Goal: Information Seeking & Learning: Learn about a topic

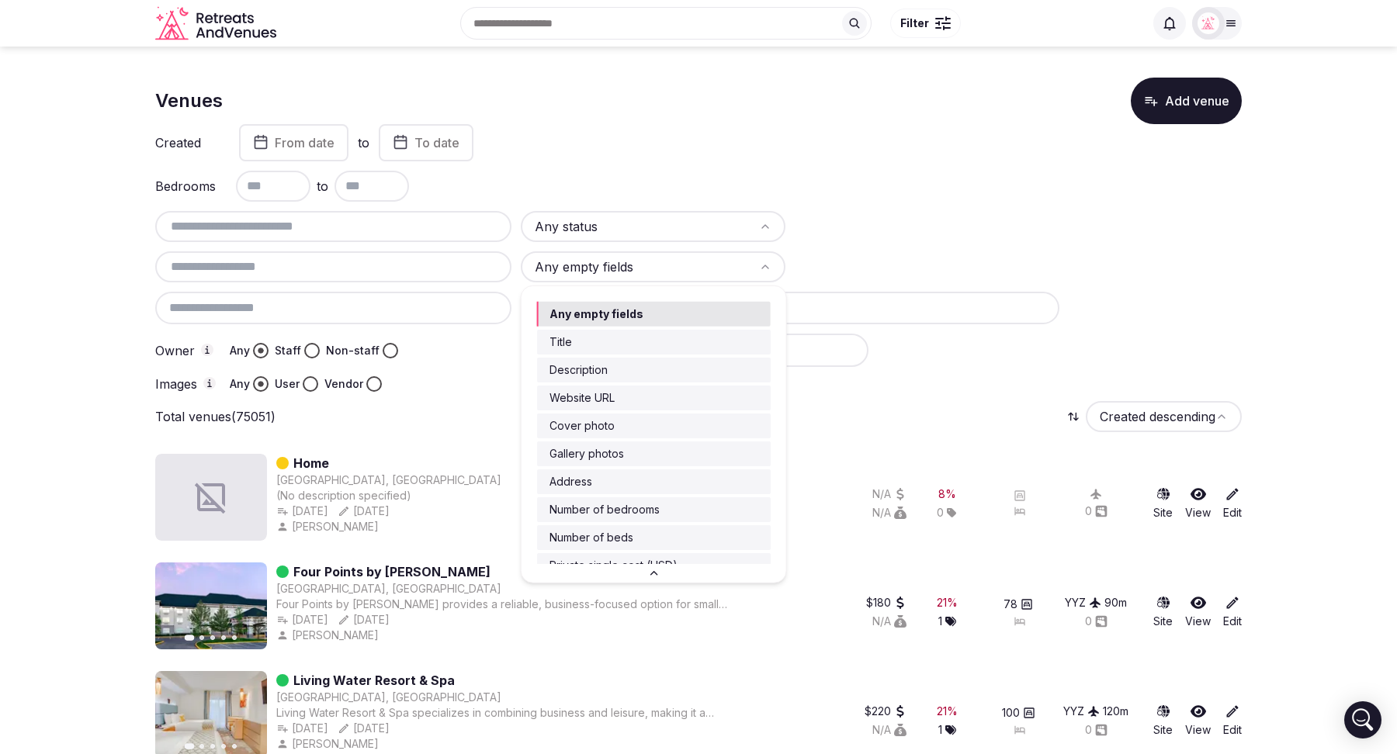
click at [694, 268] on html "Recent searches [GEOGRAPHIC_DATA], [GEOGRAPHIC_DATA] [US_STATE] [GEOGRAPHIC_DAT…" at bounding box center [698, 377] width 1397 height 754
click at [96, 360] on html "Recent searches Miami, FL California Tuscany, Italy Barcelona, Spain Italy Sear…" at bounding box center [698, 377] width 1397 height 754
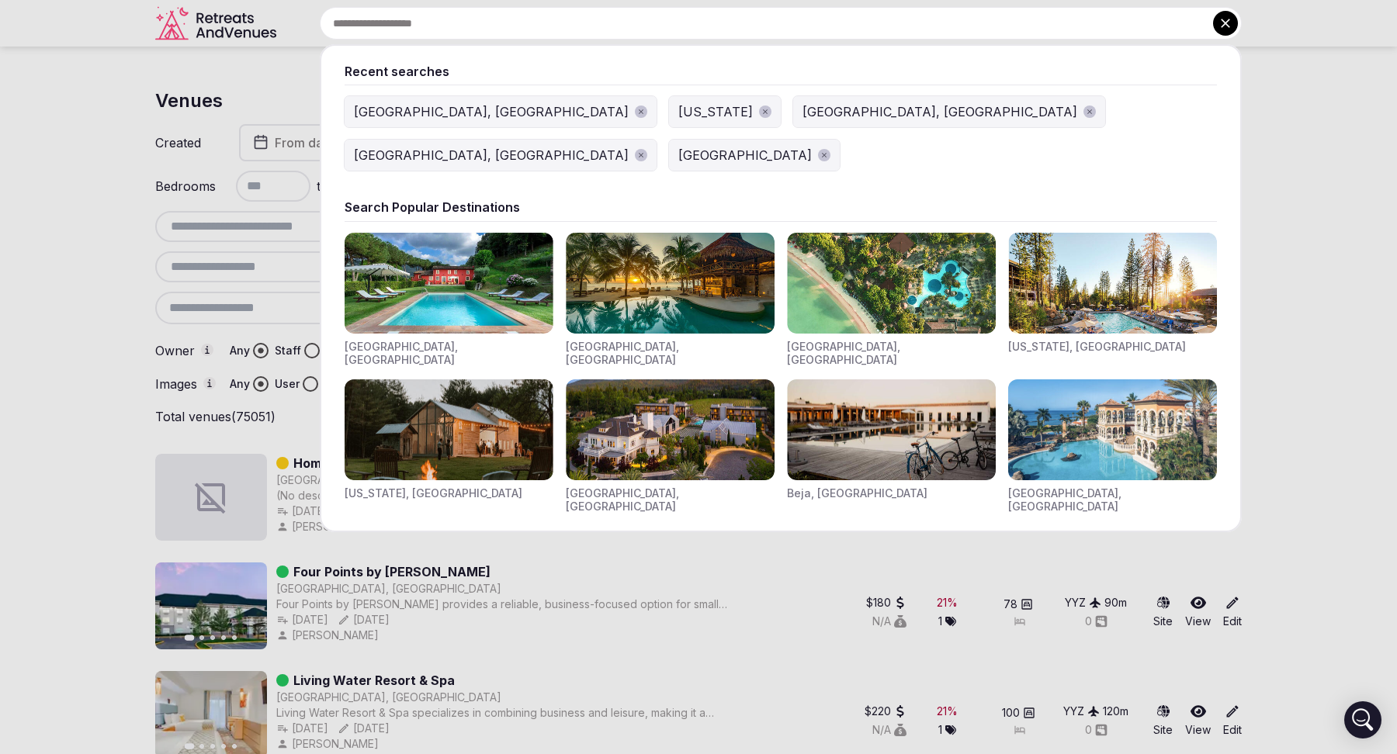
click at [596, 36] on input "text" at bounding box center [781, 23] width 922 height 33
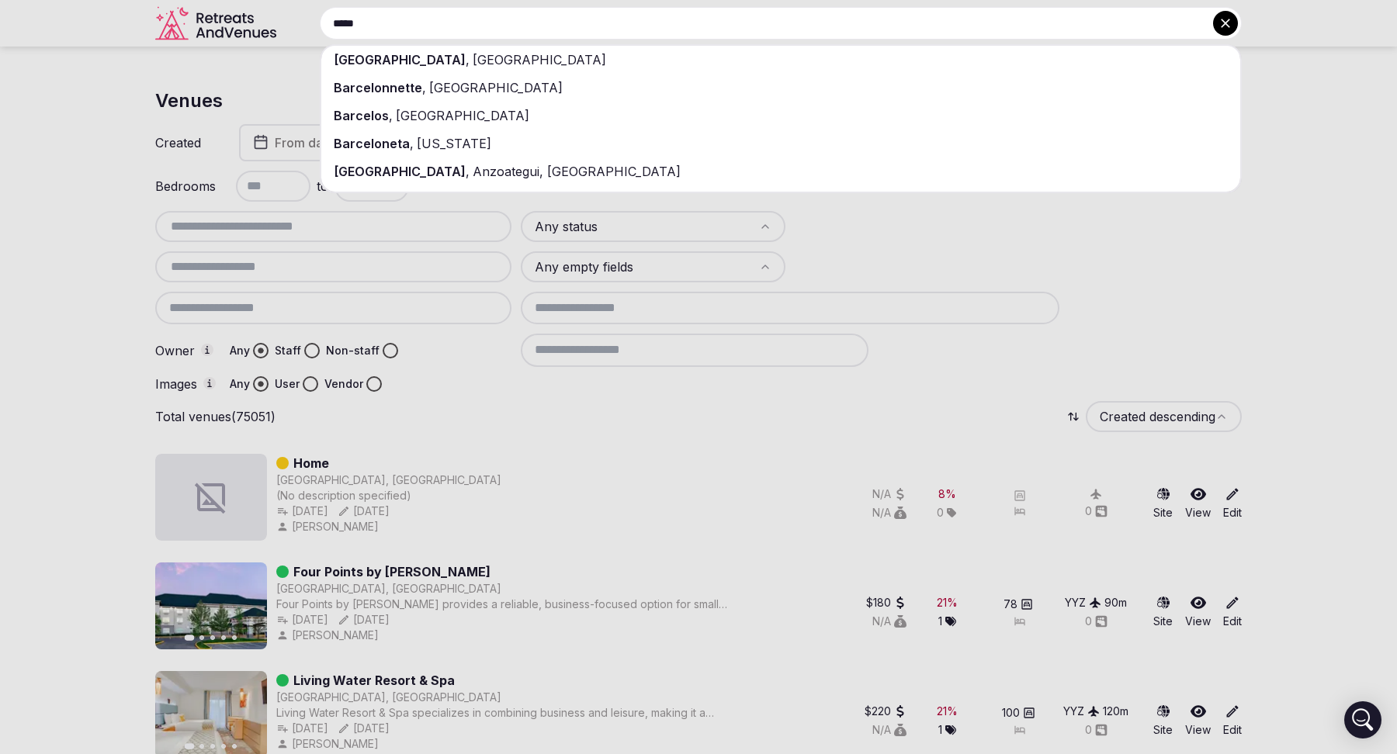
type input "*****"
click at [551, 57] on div "Barcelona , Spain" at bounding box center [780, 60] width 919 height 28
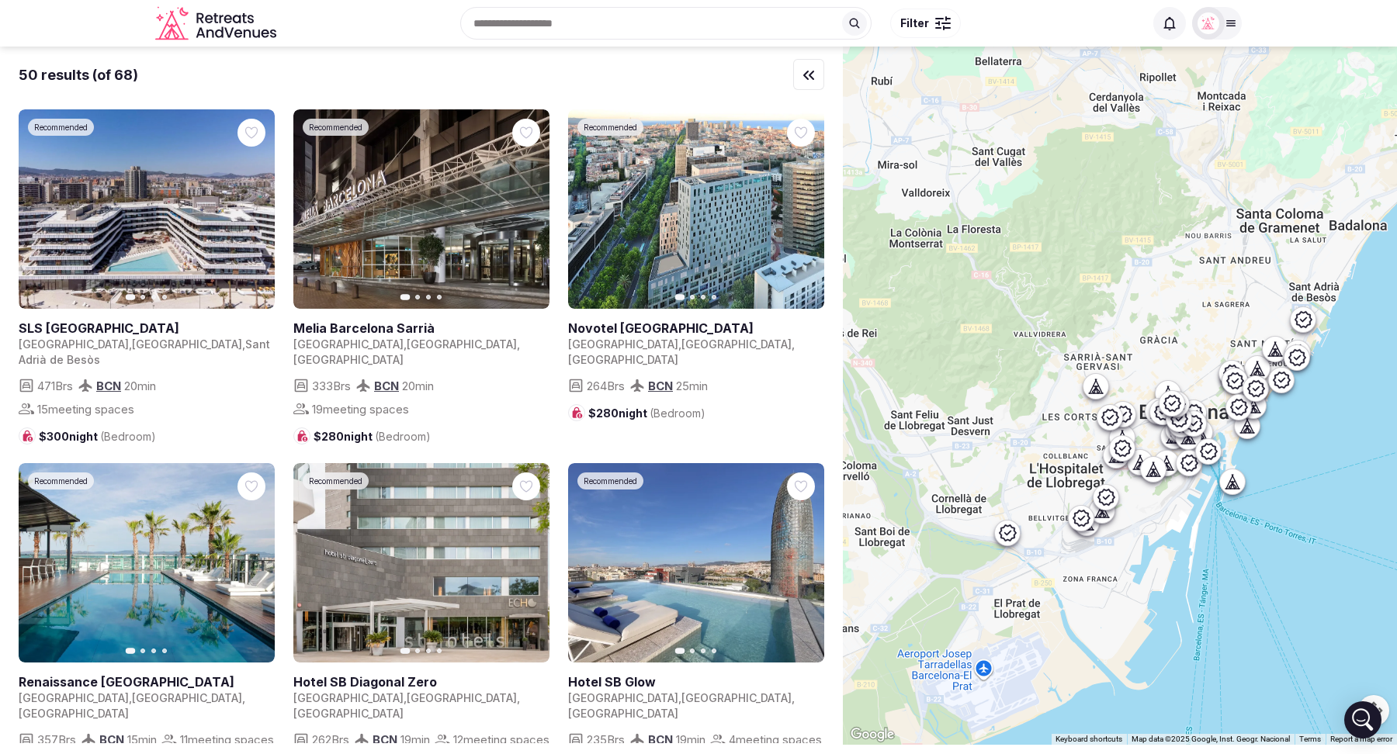
click at [933, 29] on button "Filter" at bounding box center [925, 23] width 71 height 29
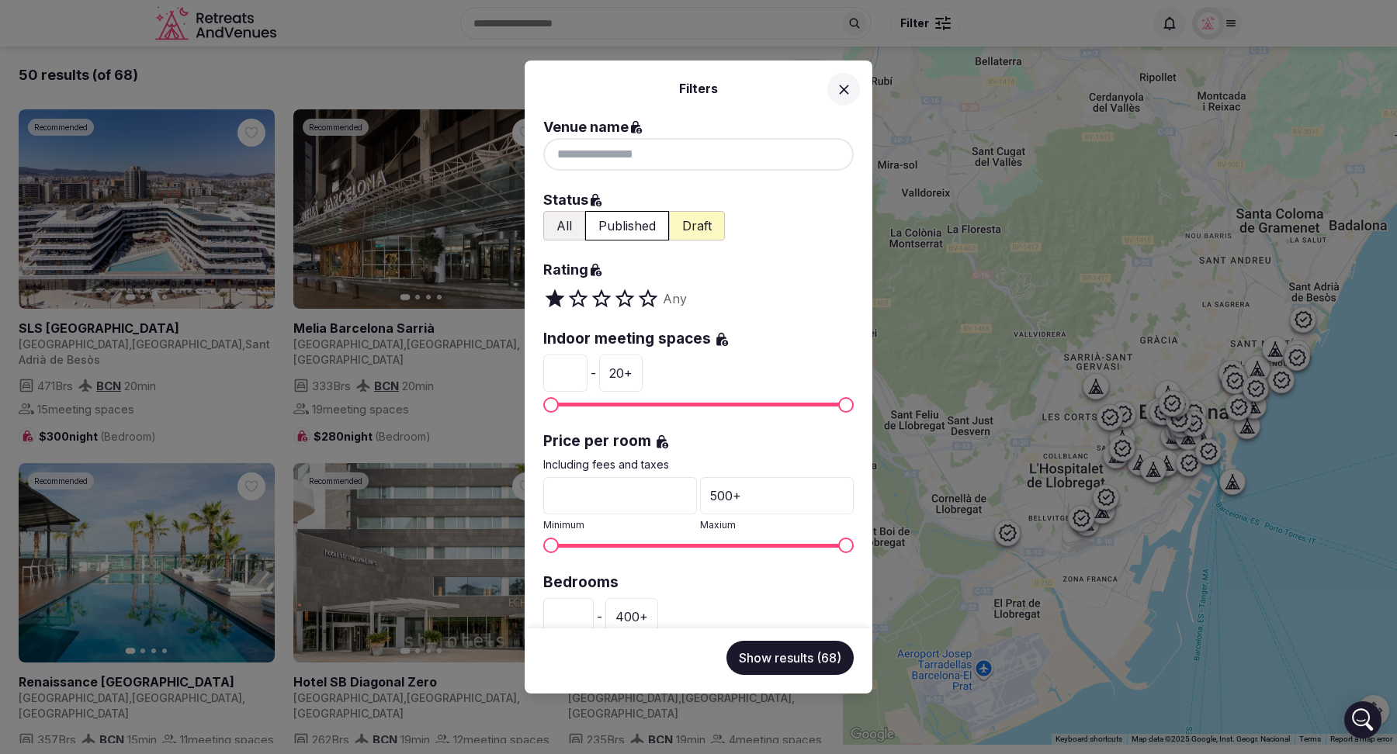
click at [568, 232] on button "All" at bounding box center [564, 225] width 42 height 29
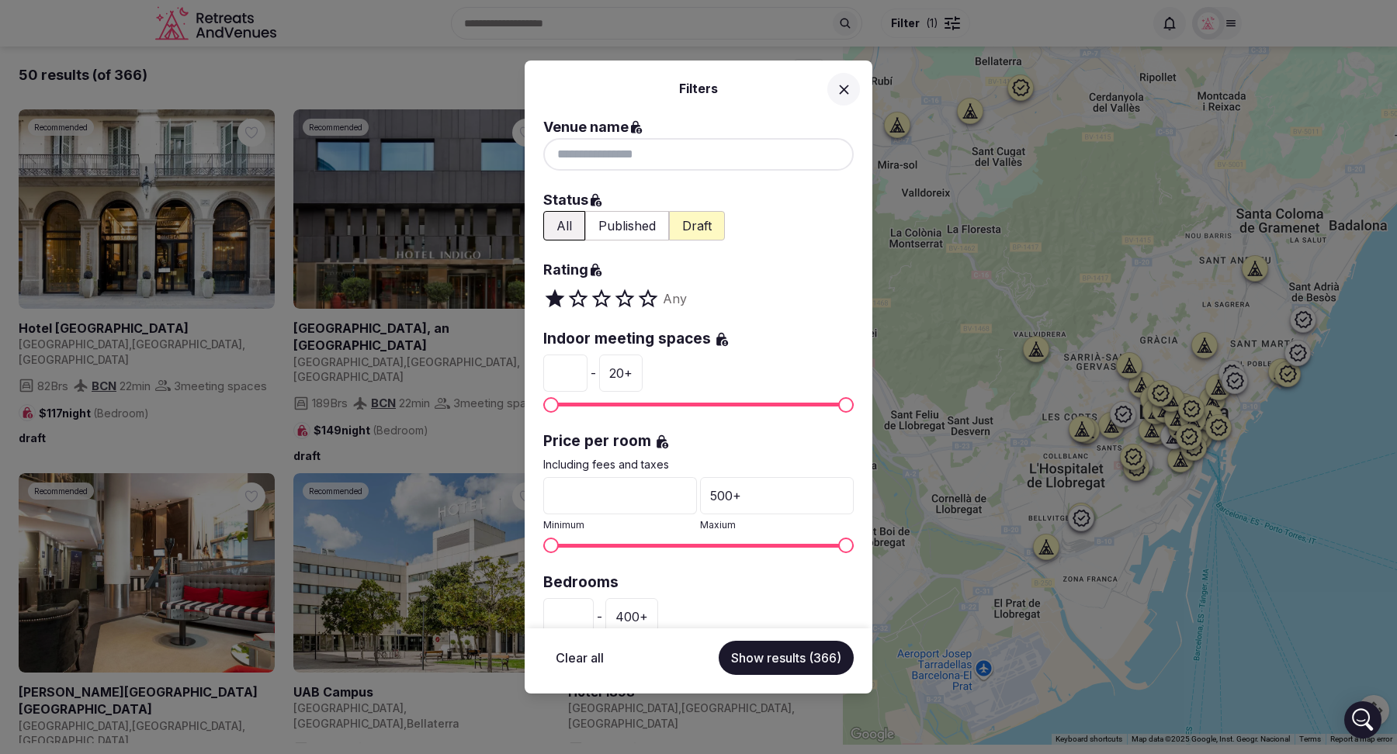
click at [841, 94] on icon at bounding box center [844, 89] width 16 height 16
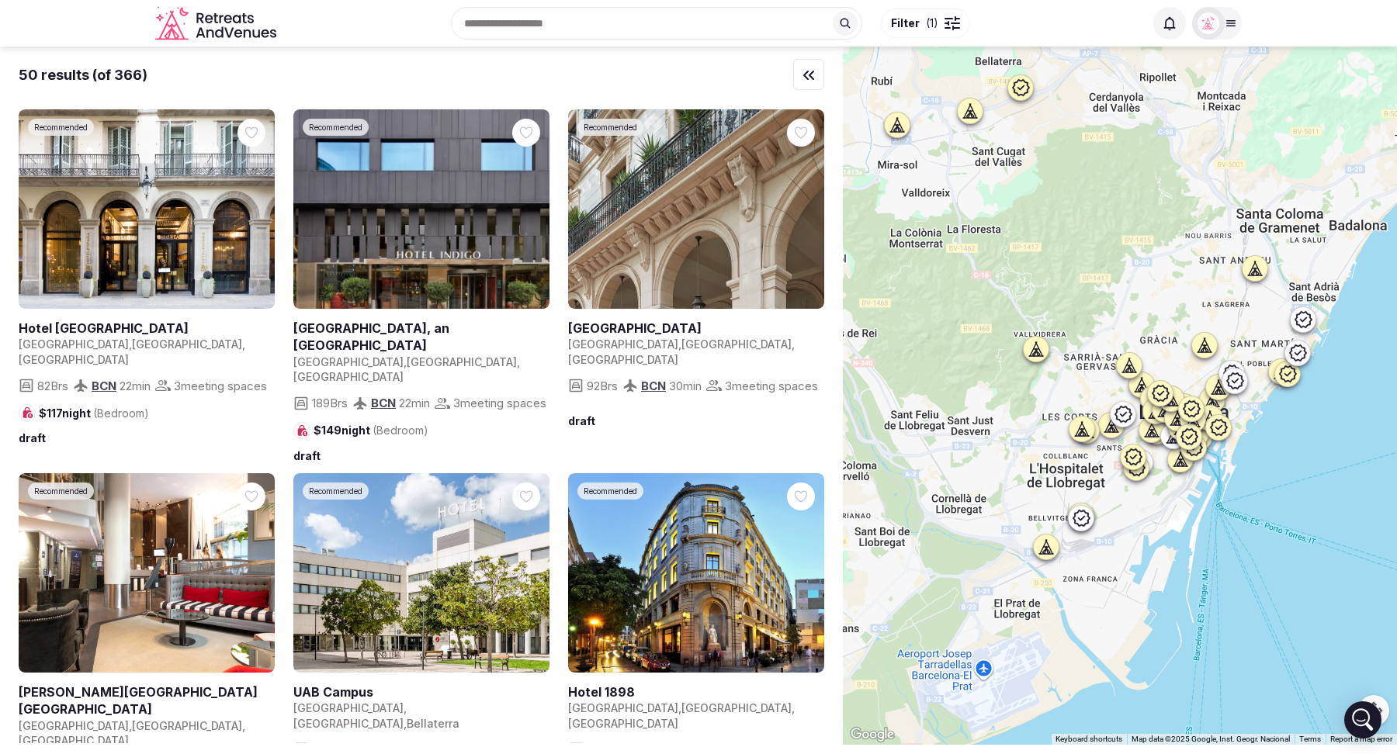
click at [917, 21] on span "Filter" at bounding box center [905, 24] width 29 height 16
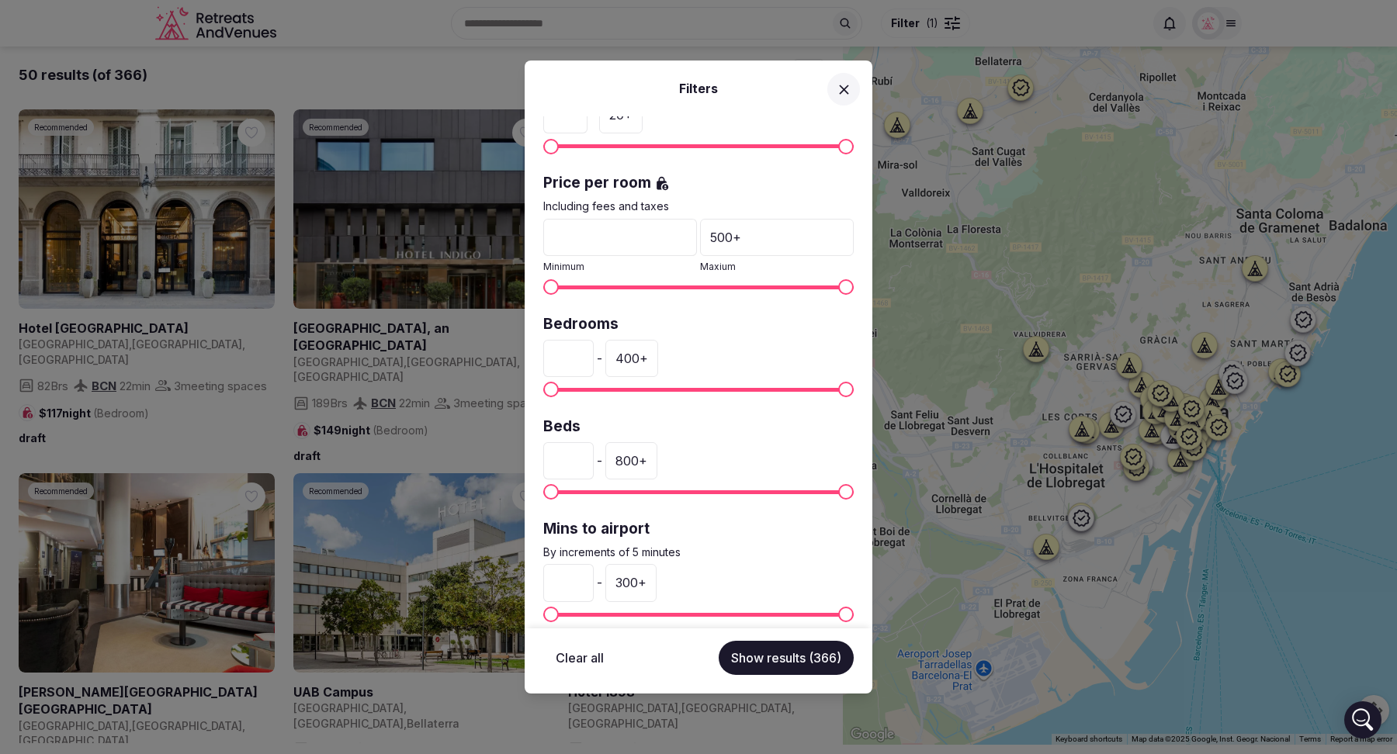
scroll to position [272, 0]
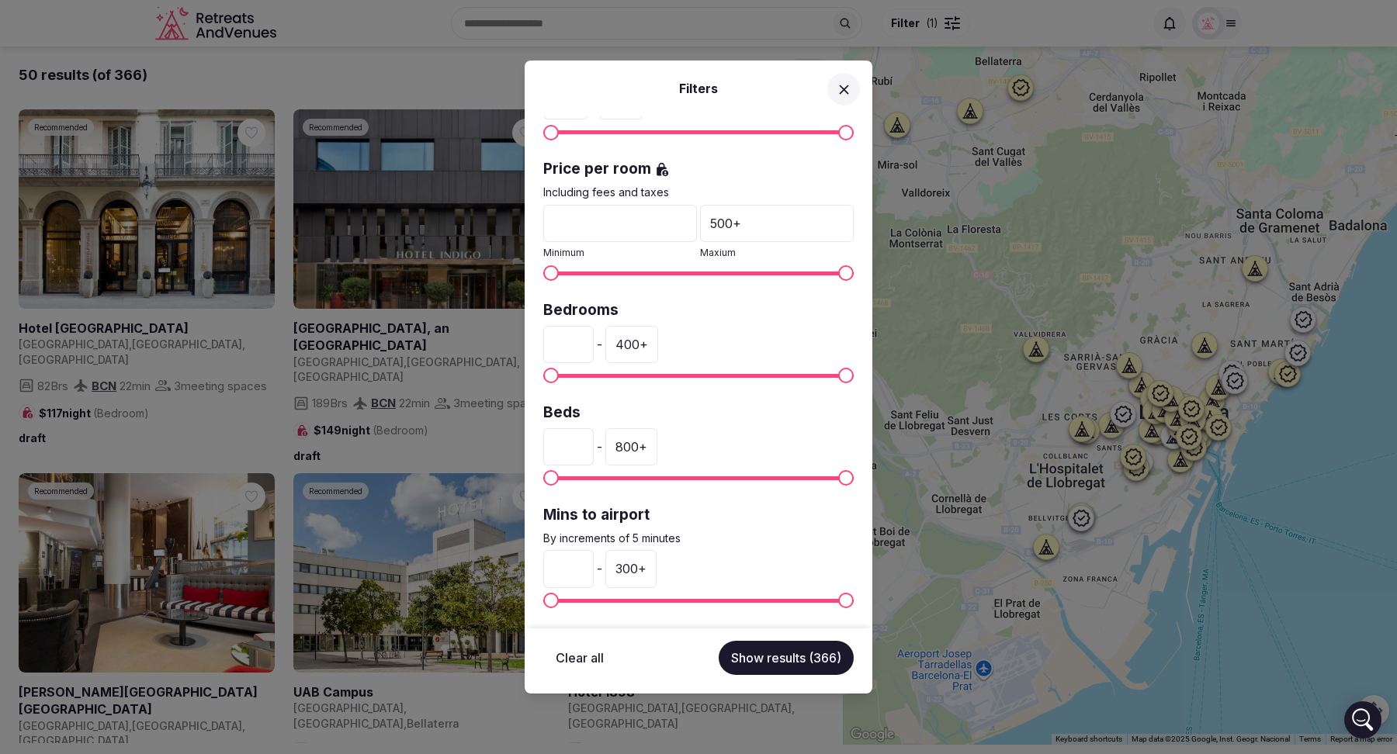
click at [839, 95] on icon at bounding box center [844, 89] width 16 height 16
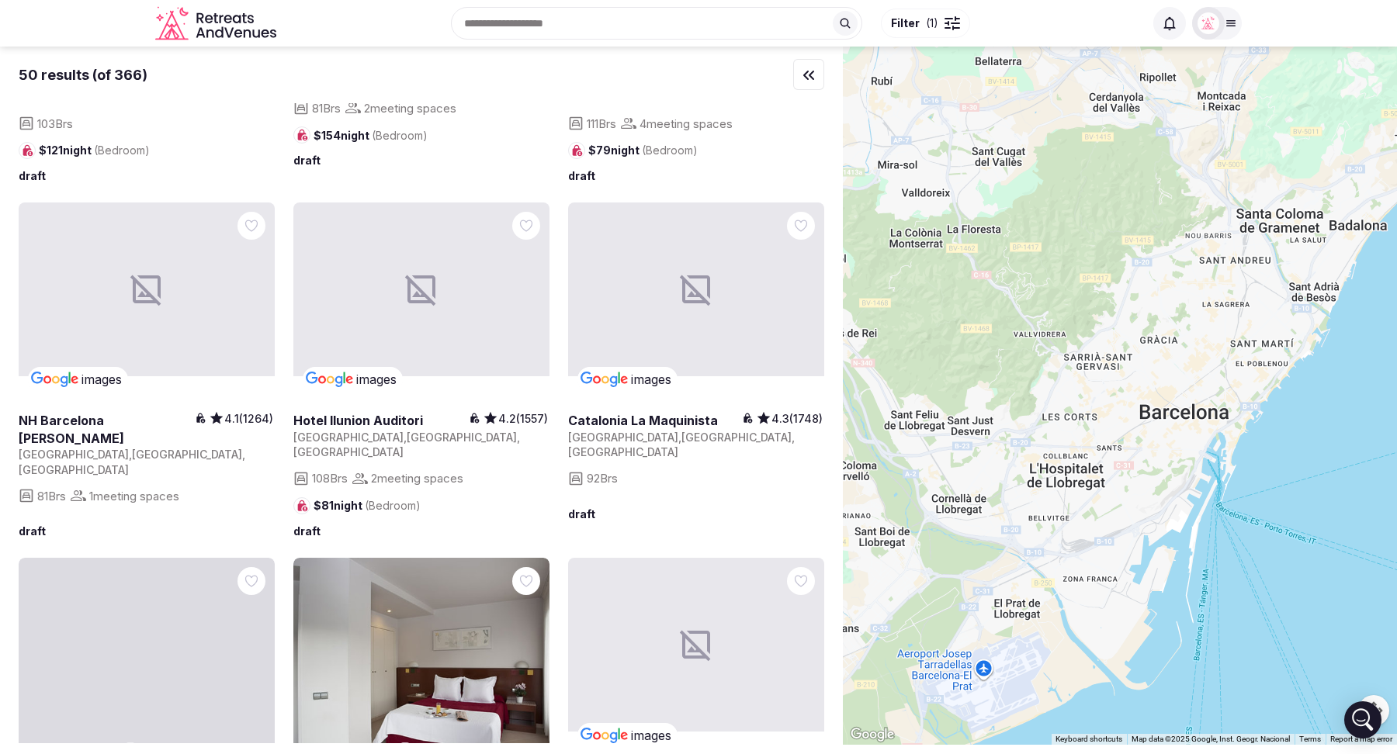
scroll to position [2421, 0]
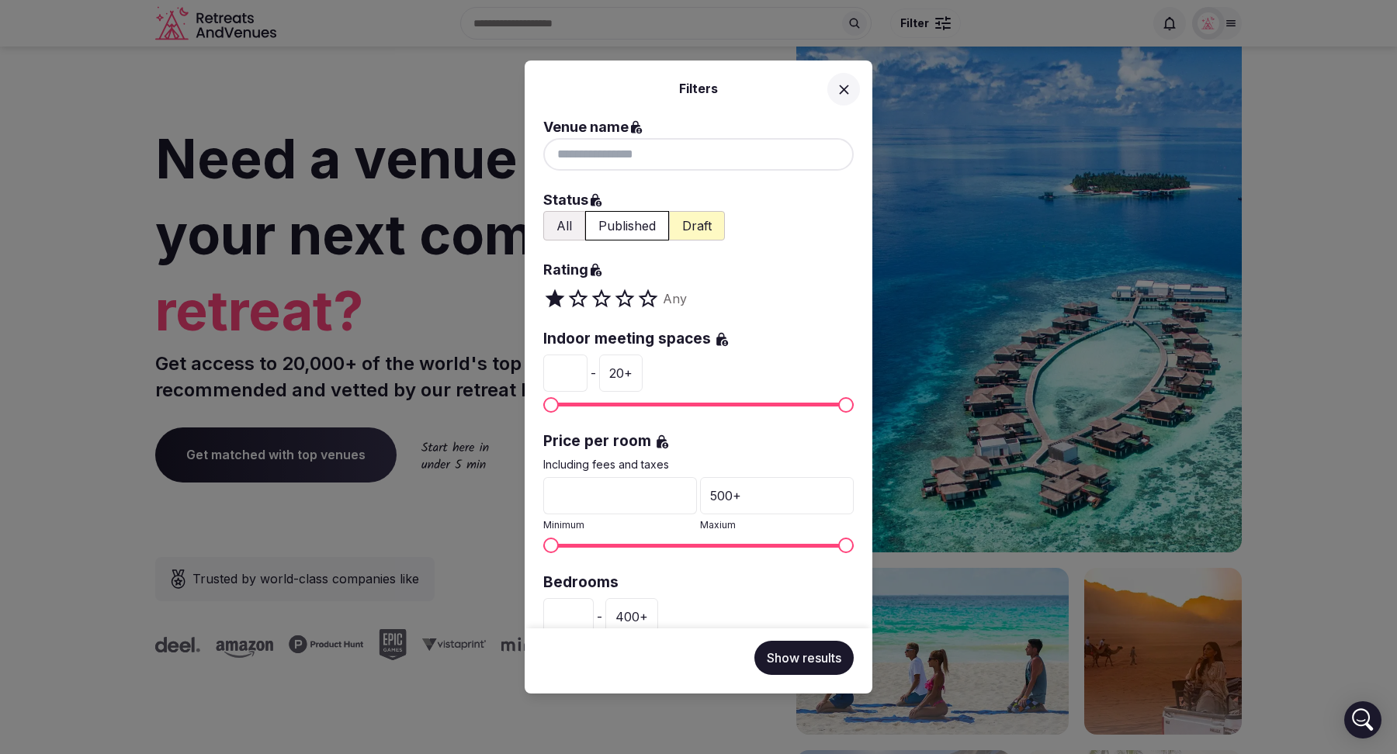
click at [548, 36] on div "Filters Venue name Status All Published Draft Rating Any Indoor meeting spaces …" at bounding box center [698, 377] width 1397 height 754
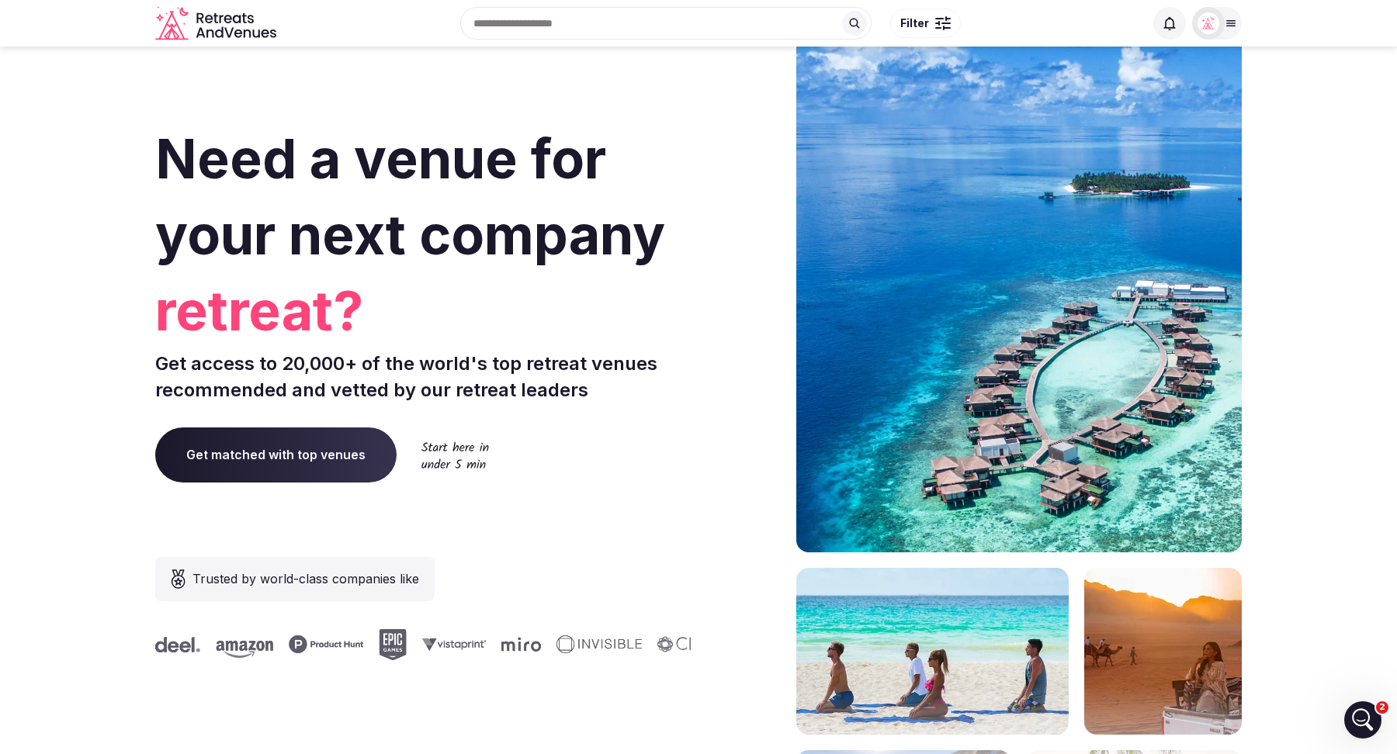
click at [542, 14] on div "Recent searches Miami, FL California Tuscany, Italy Barcelona, Spain Italy Sear…" at bounding box center [712, 23] width 861 height 67
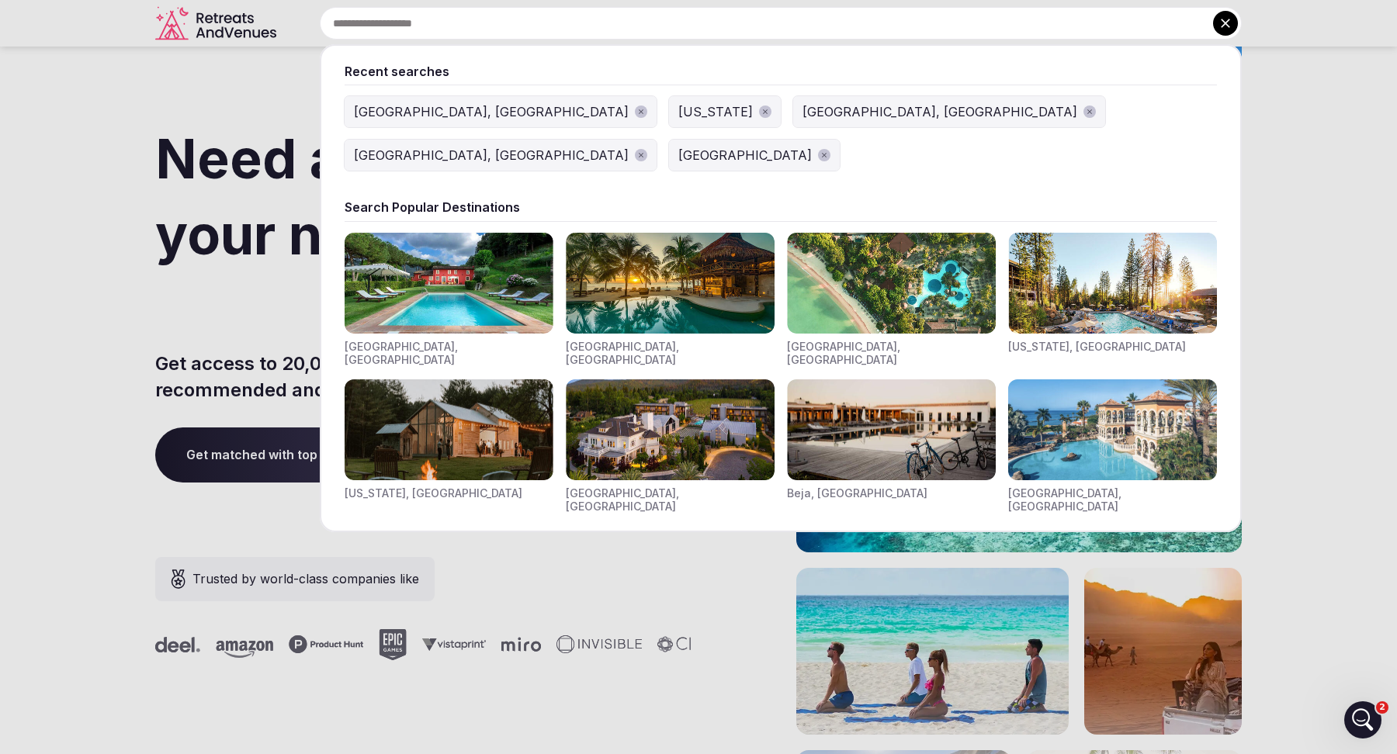
type input "*"
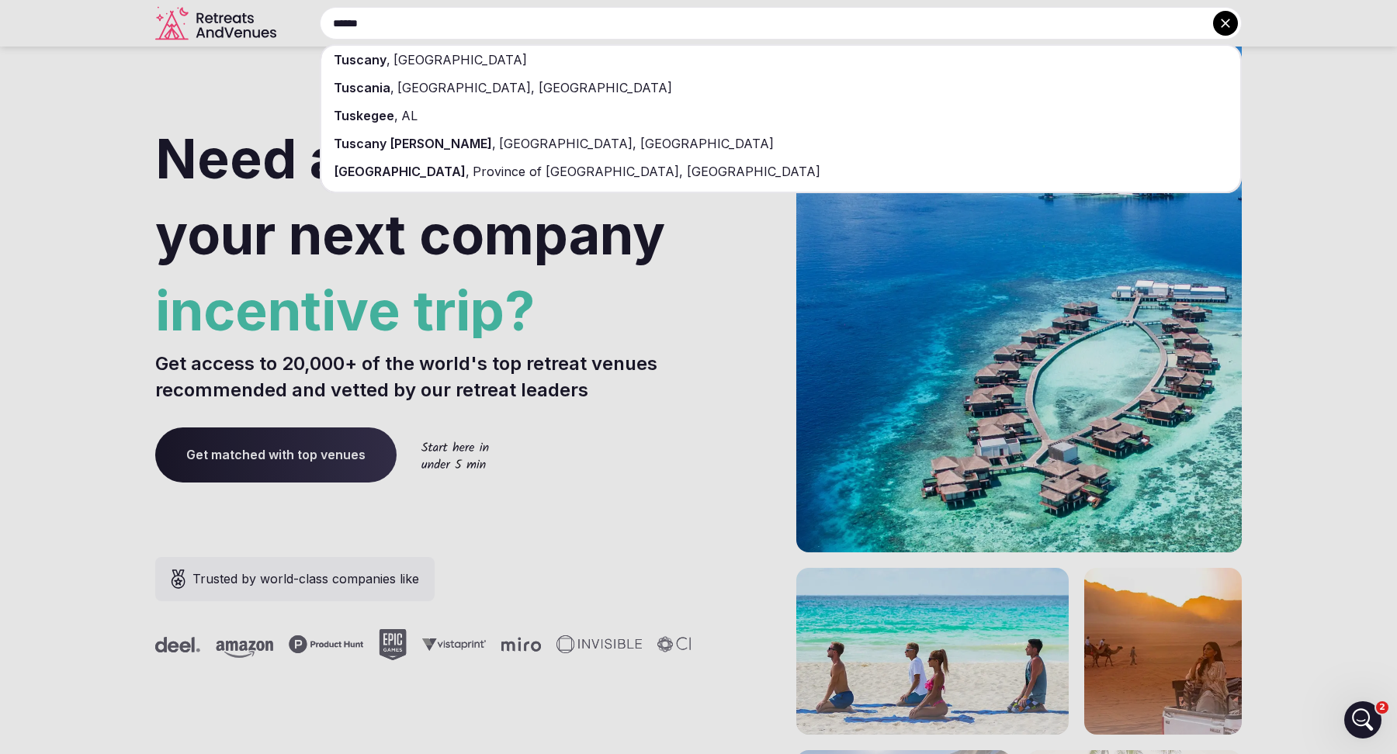
type input "******"
click at [539, 56] on div "Tuscany , Italy" at bounding box center [780, 60] width 919 height 28
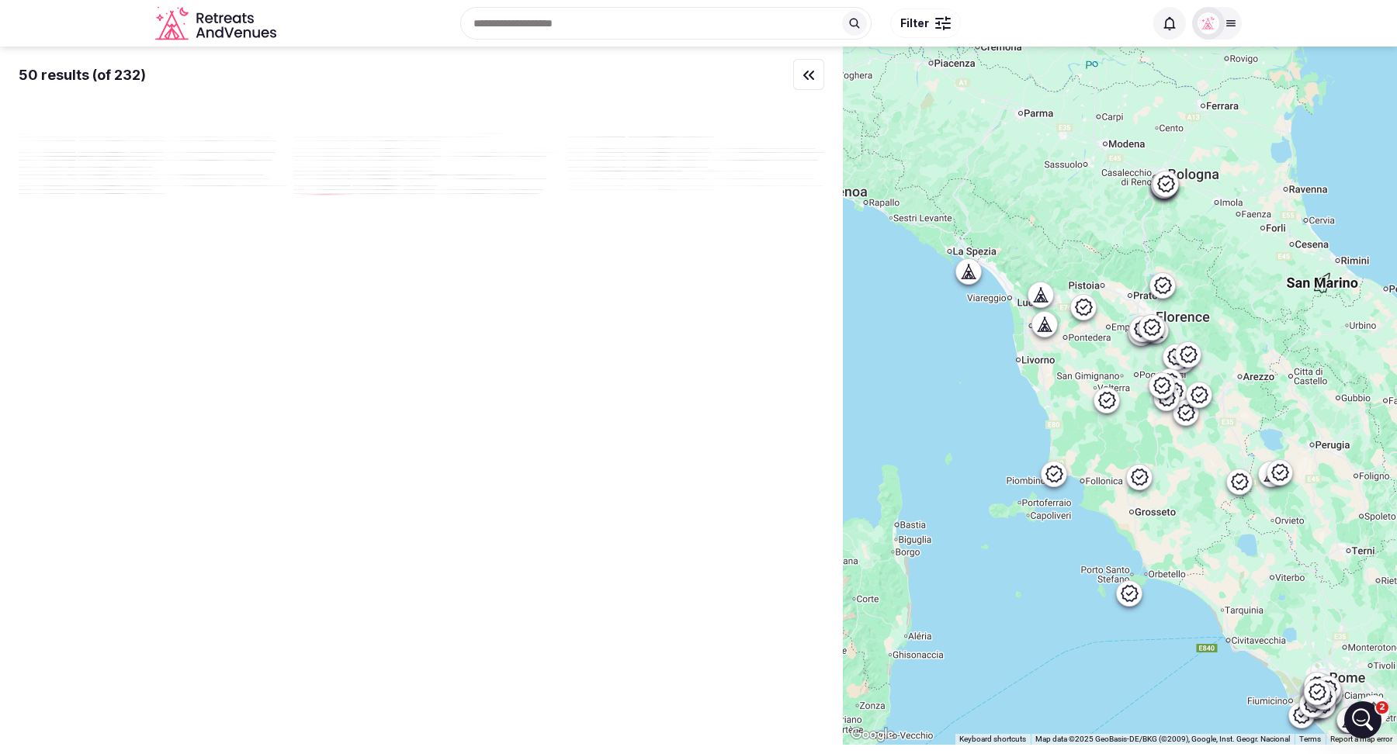
click at [930, 28] on button "Filter" at bounding box center [925, 23] width 71 height 29
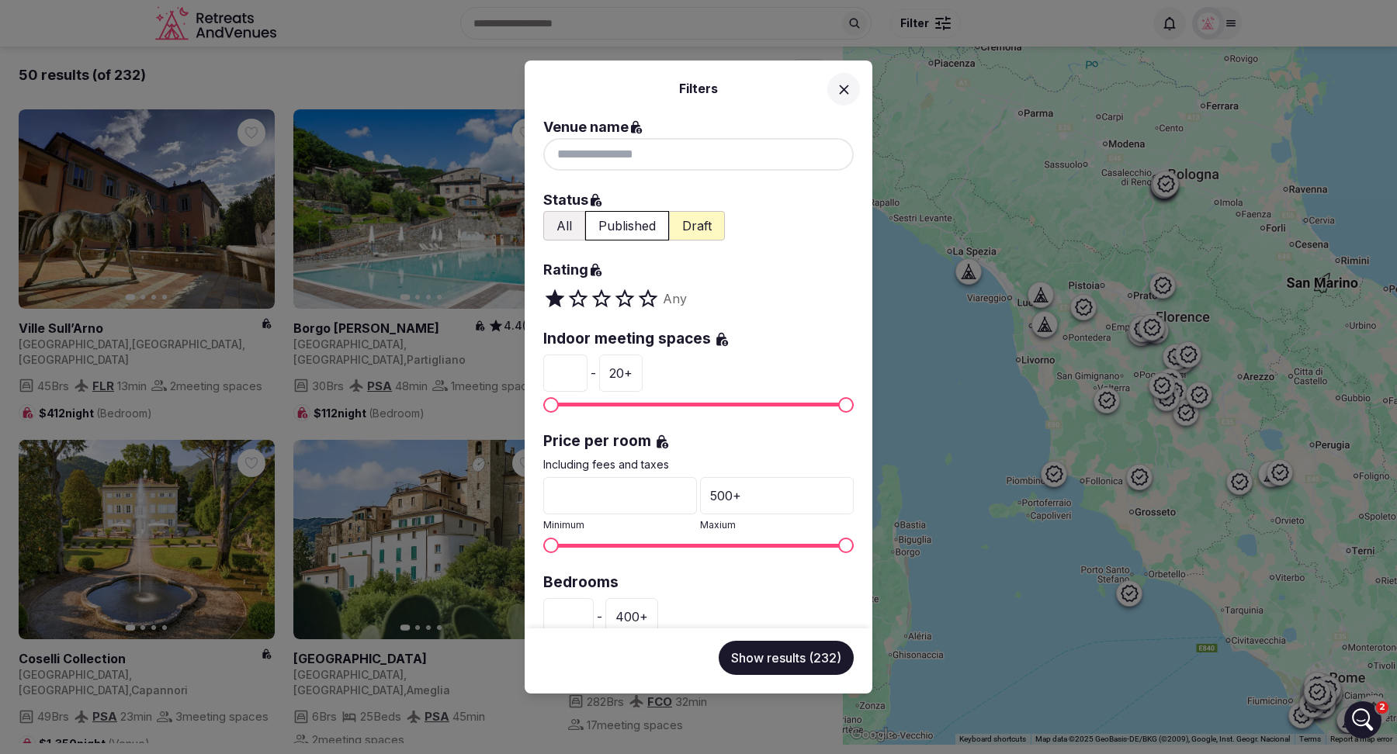
click at [618, 230] on button "Published" at bounding box center [627, 225] width 84 height 29
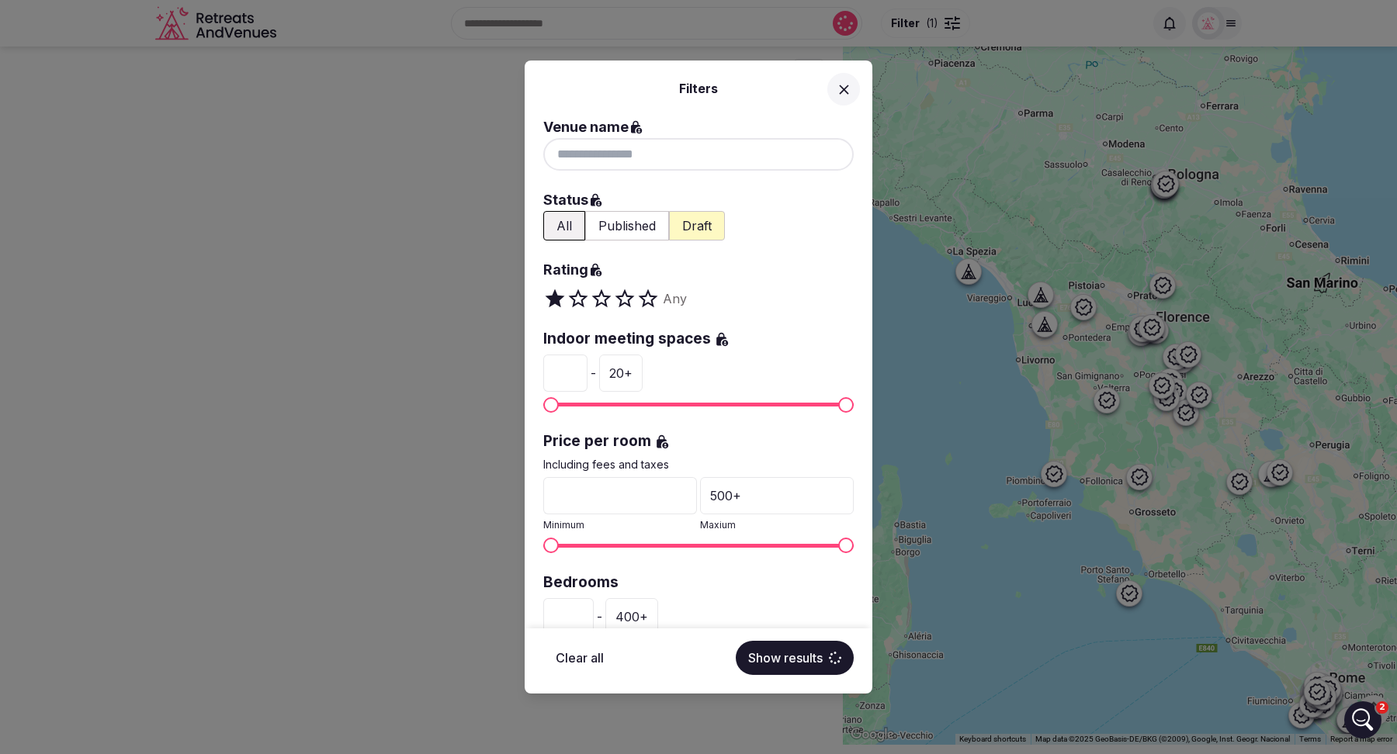
click at [845, 90] on icon at bounding box center [843, 89] width 9 height 9
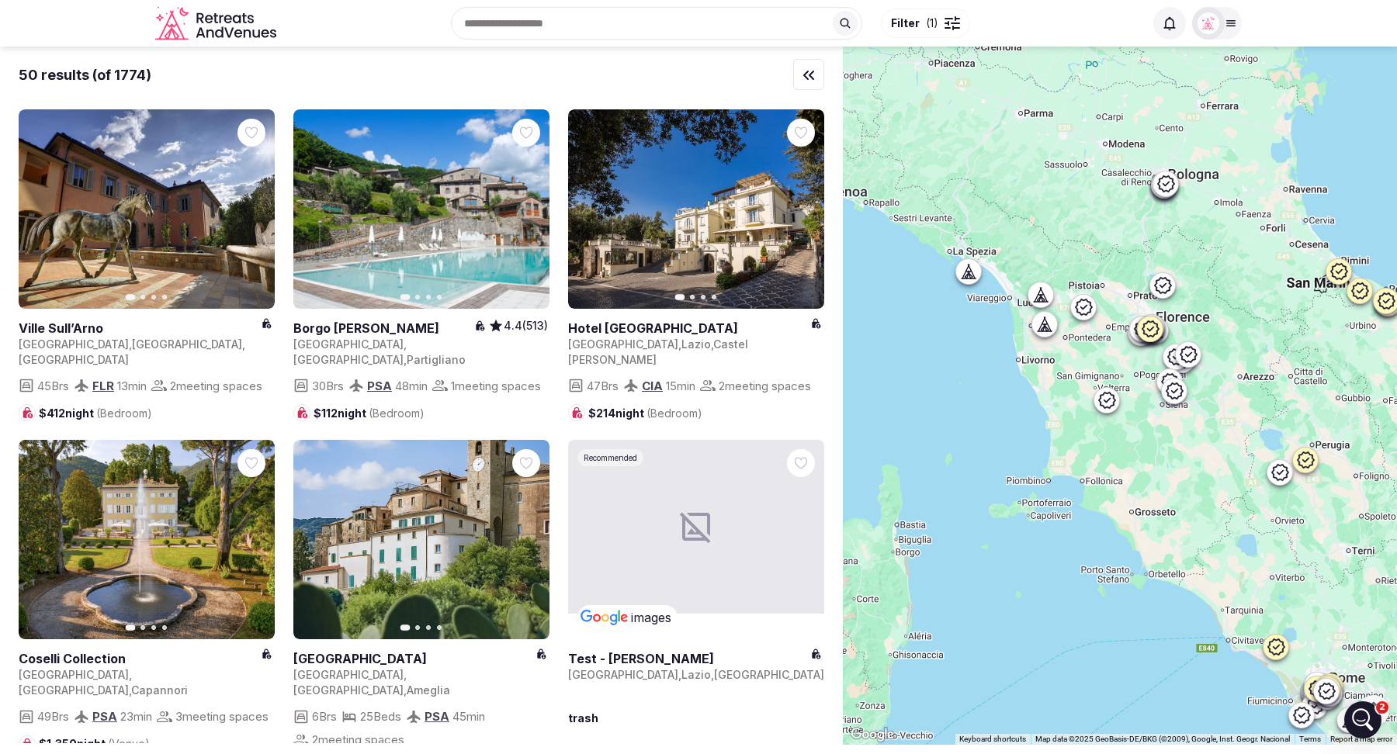
click at [936, 24] on span "( 1 )" at bounding box center [932, 24] width 12 height 16
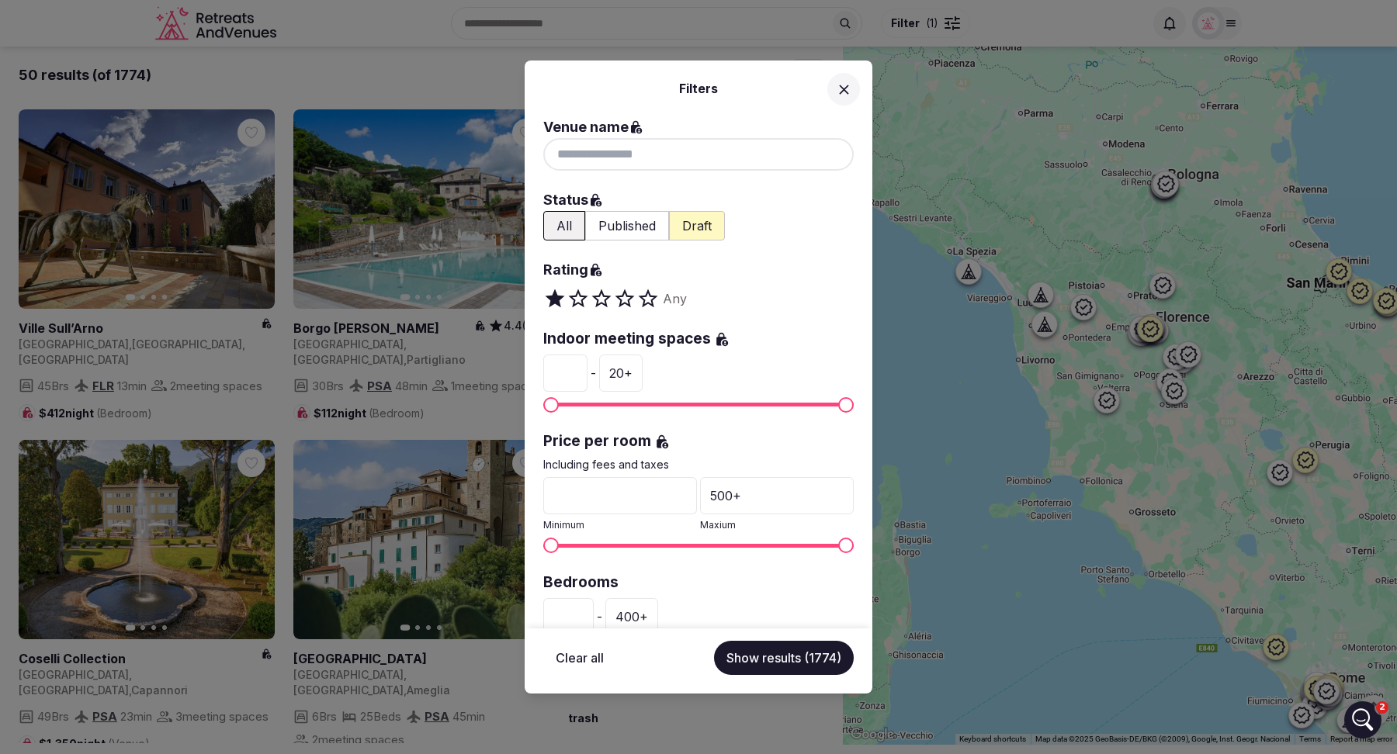
click at [569, 229] on button "All" at bounding box center [564, 225] width 42 height 29
click at [784, 662] on button "Show results (1774)" at bounding box center [784, 658] width 140 height 34
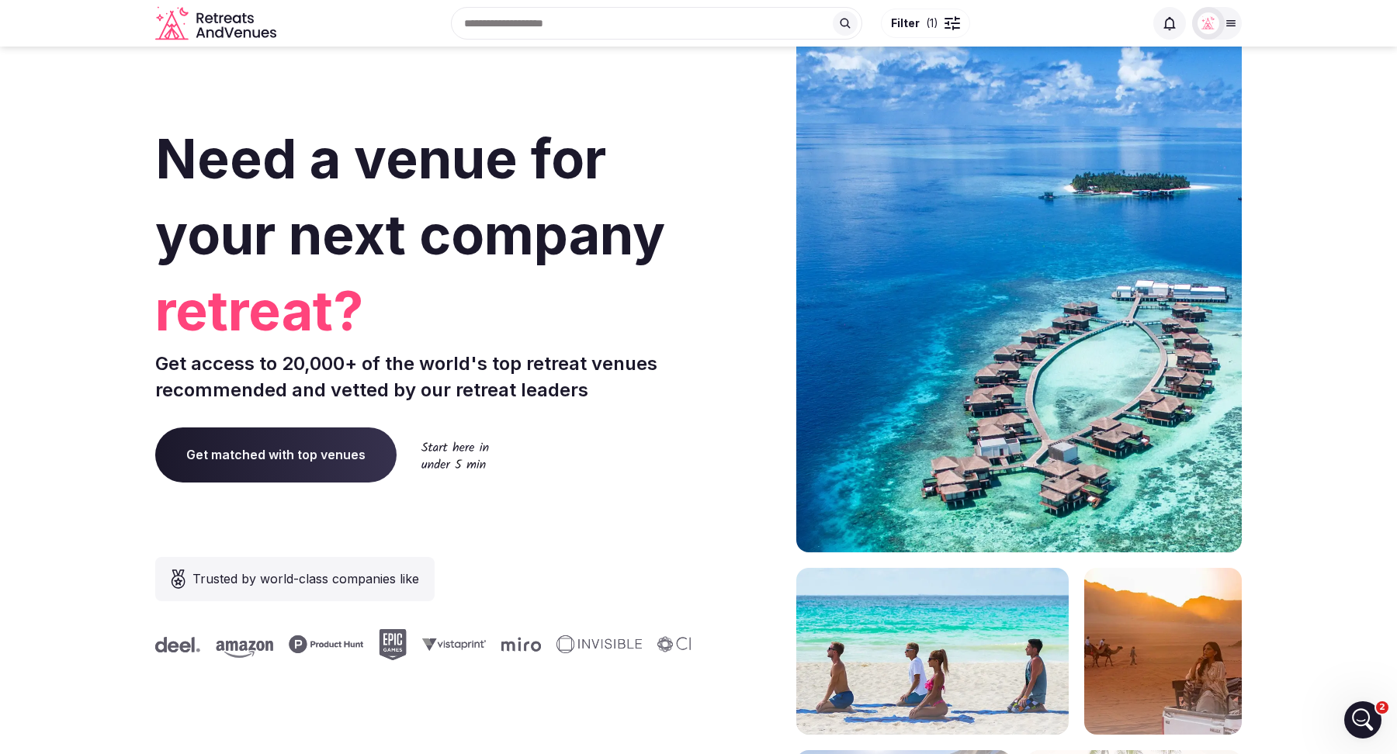
scroll to position [1, 0]
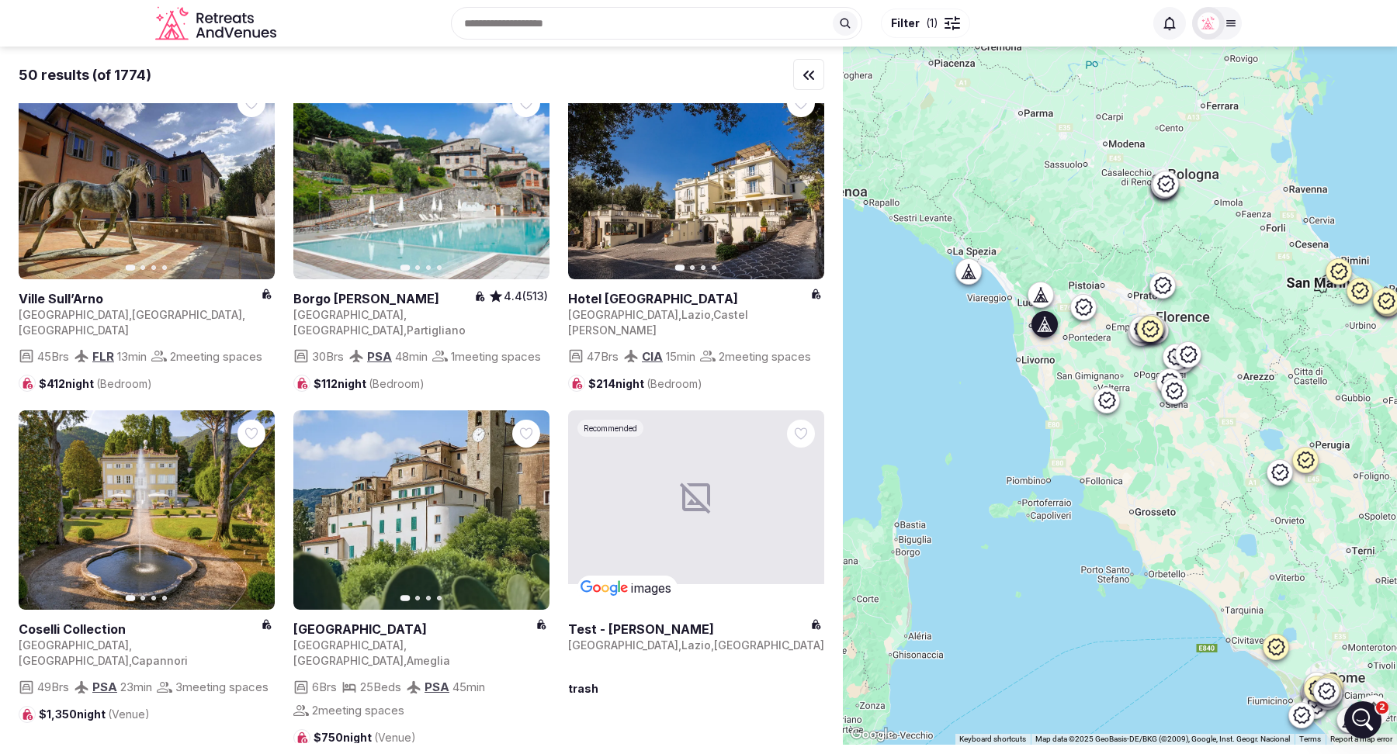
scroll to position [47, 0]
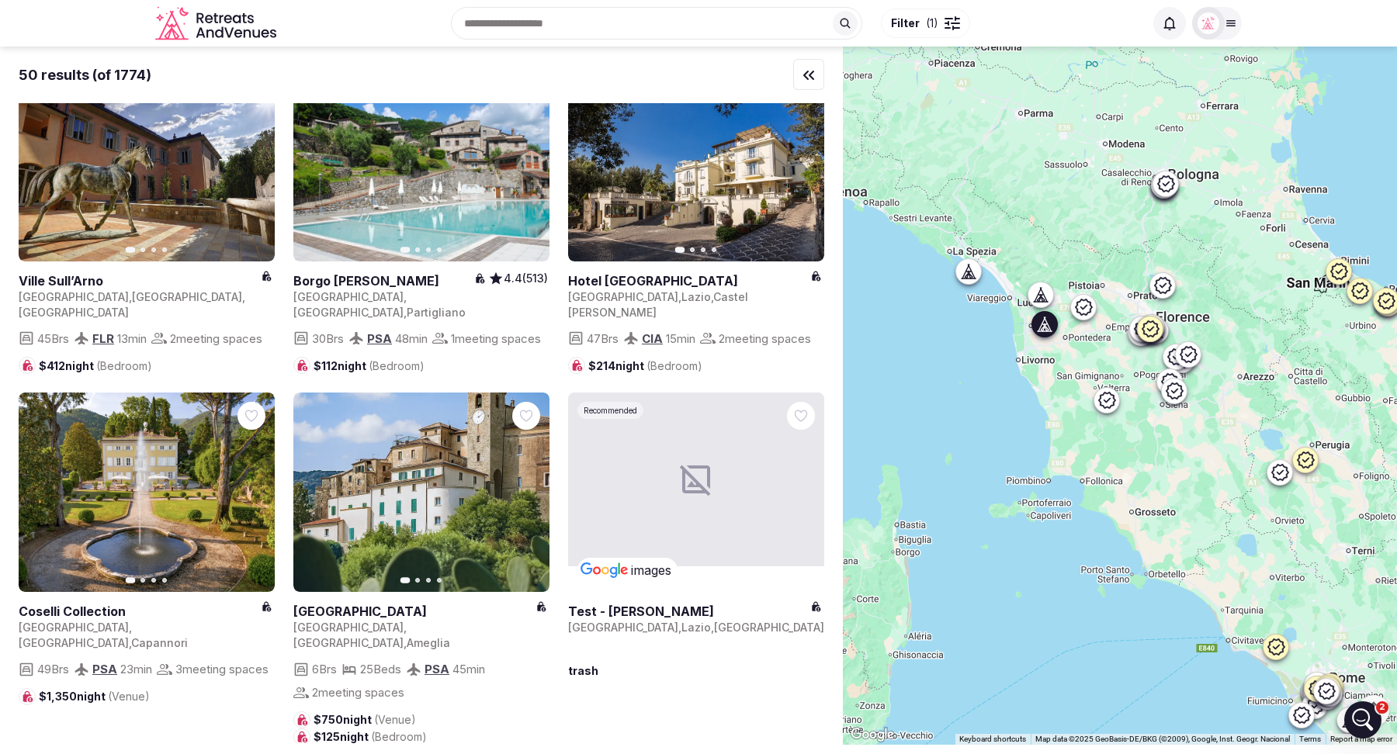
click at [260, 501] on button "Next slide" at bounding box center [253, 492] width 25 height 25
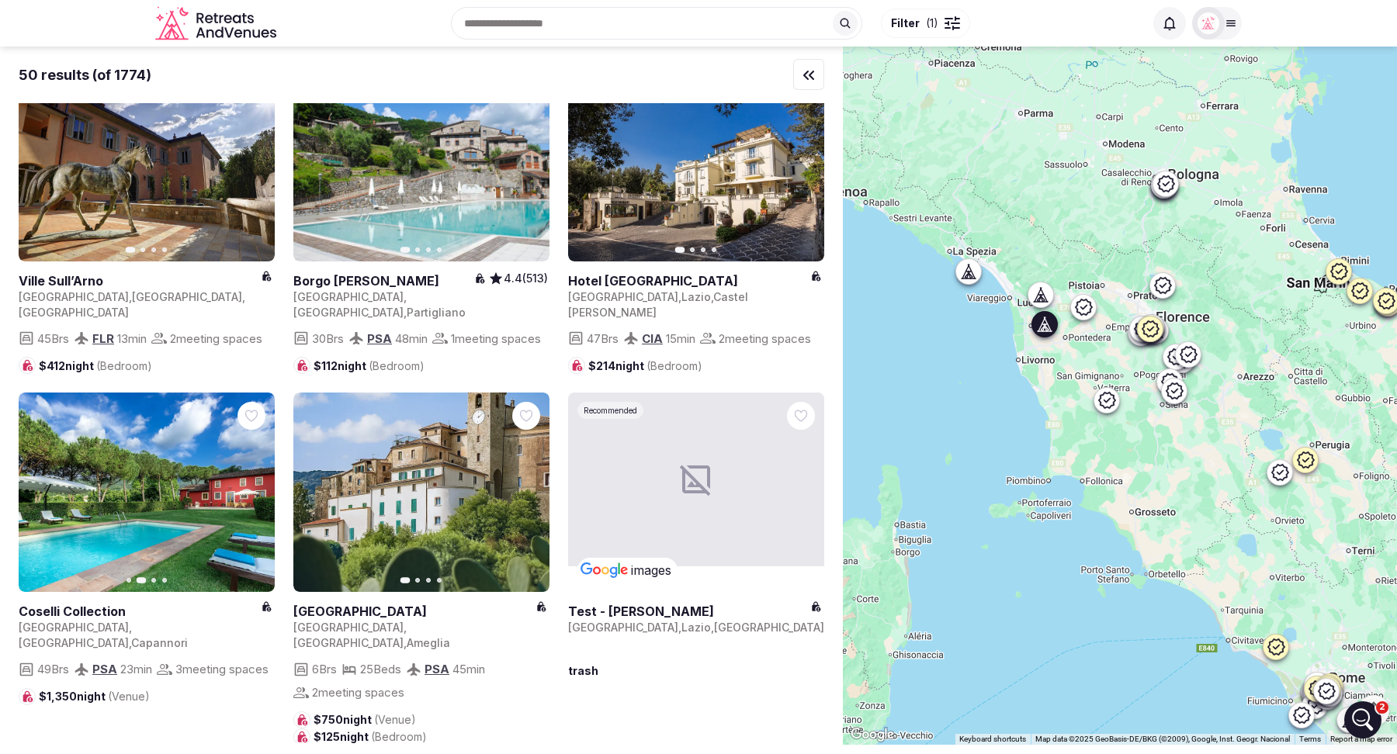
click at [260, 501] on button "Next slide" at bounding box center [253, 492] width 25 height 25
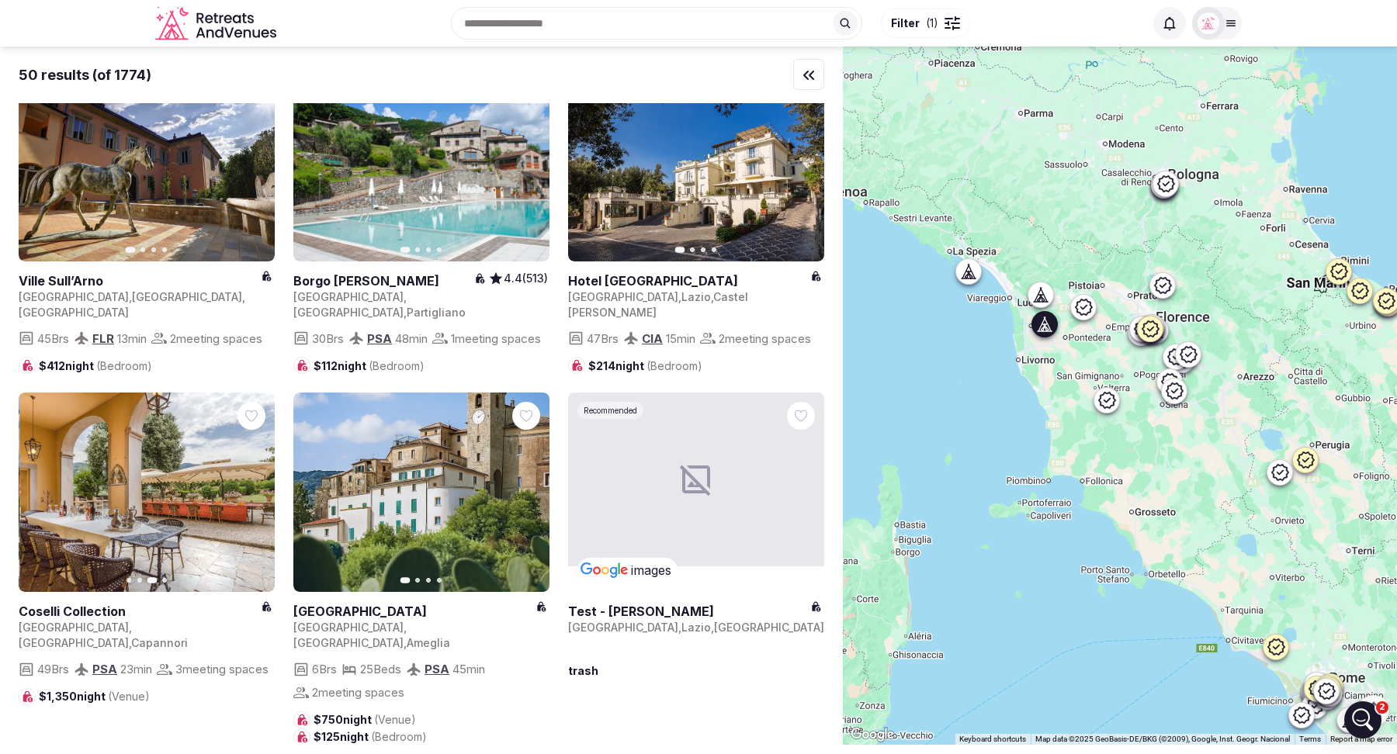
click at [260, 501] on button "Next slide" at bounding box center [253, 492] width 25 height 25
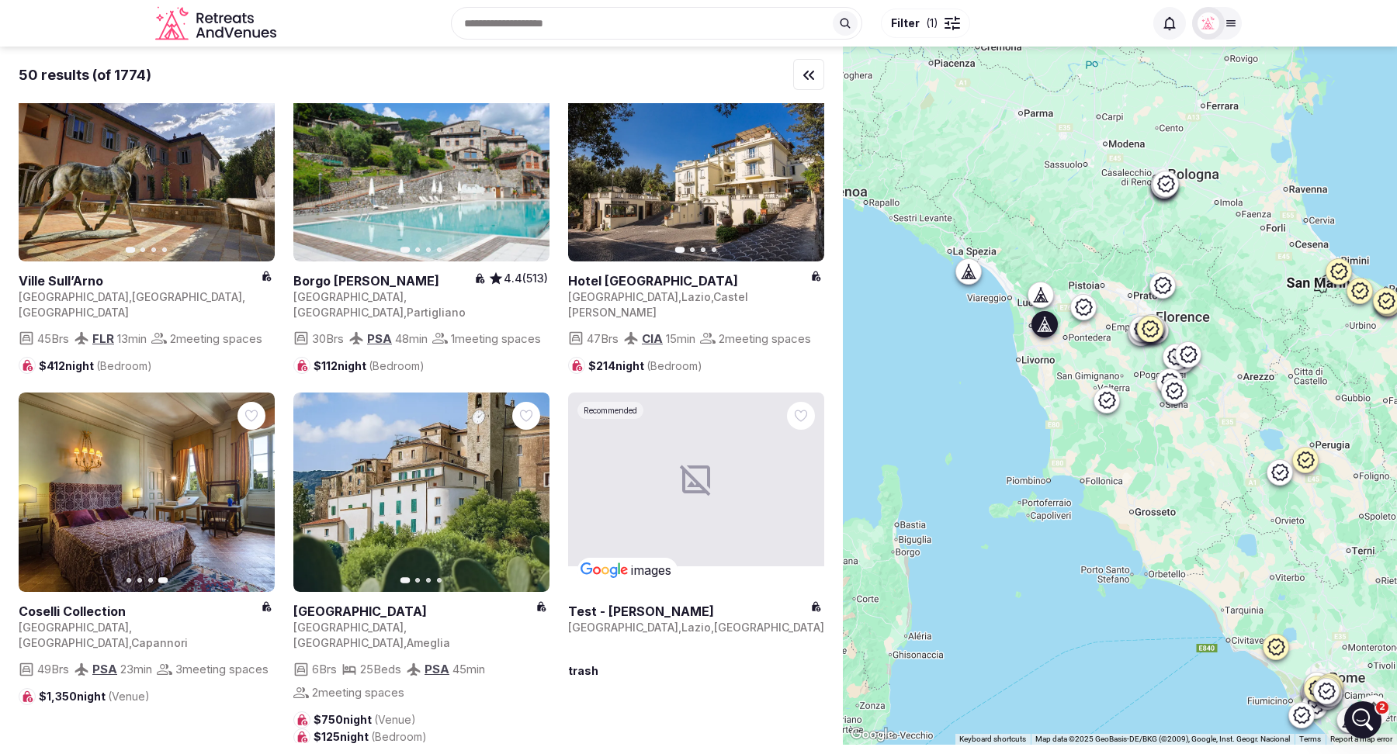
scroll to position [0, 0]
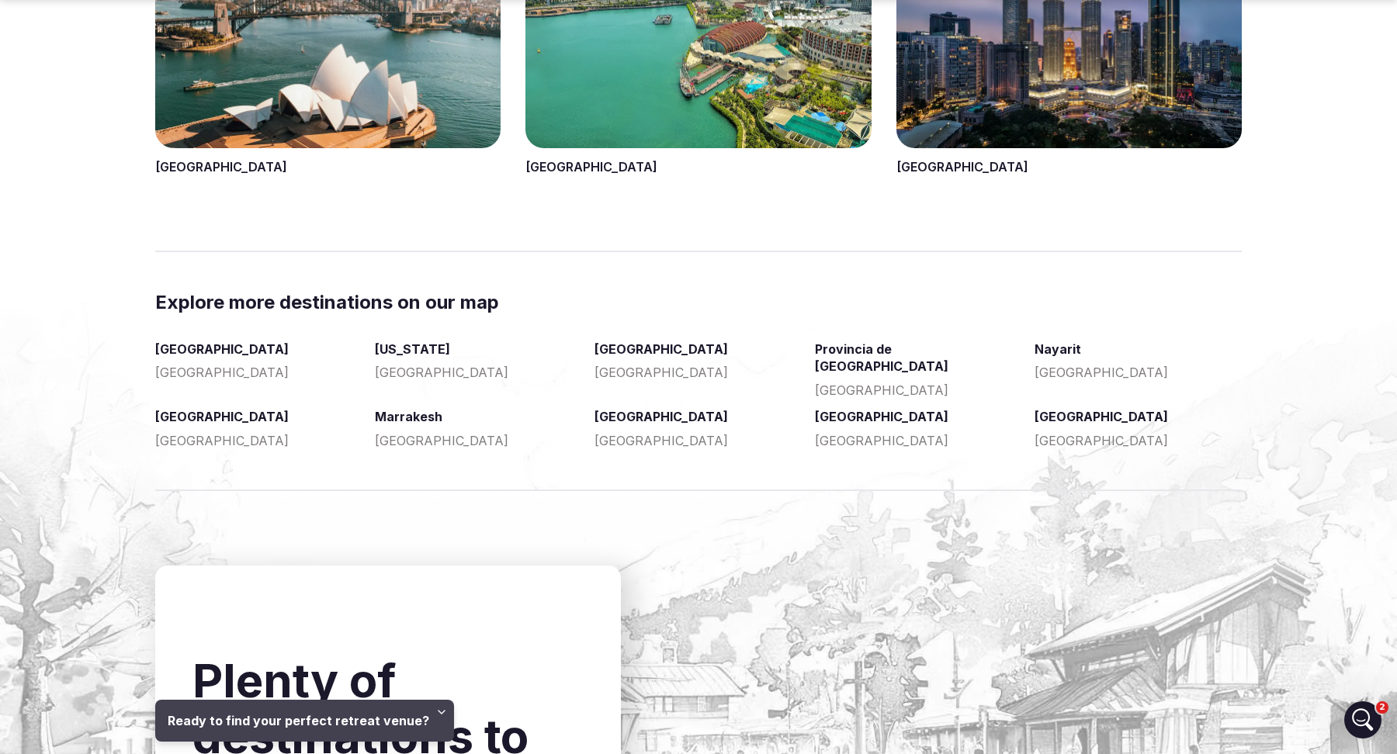
scroll to position [2725, 0]
